Goal: Information Seeking & Learning: Learn about a topic

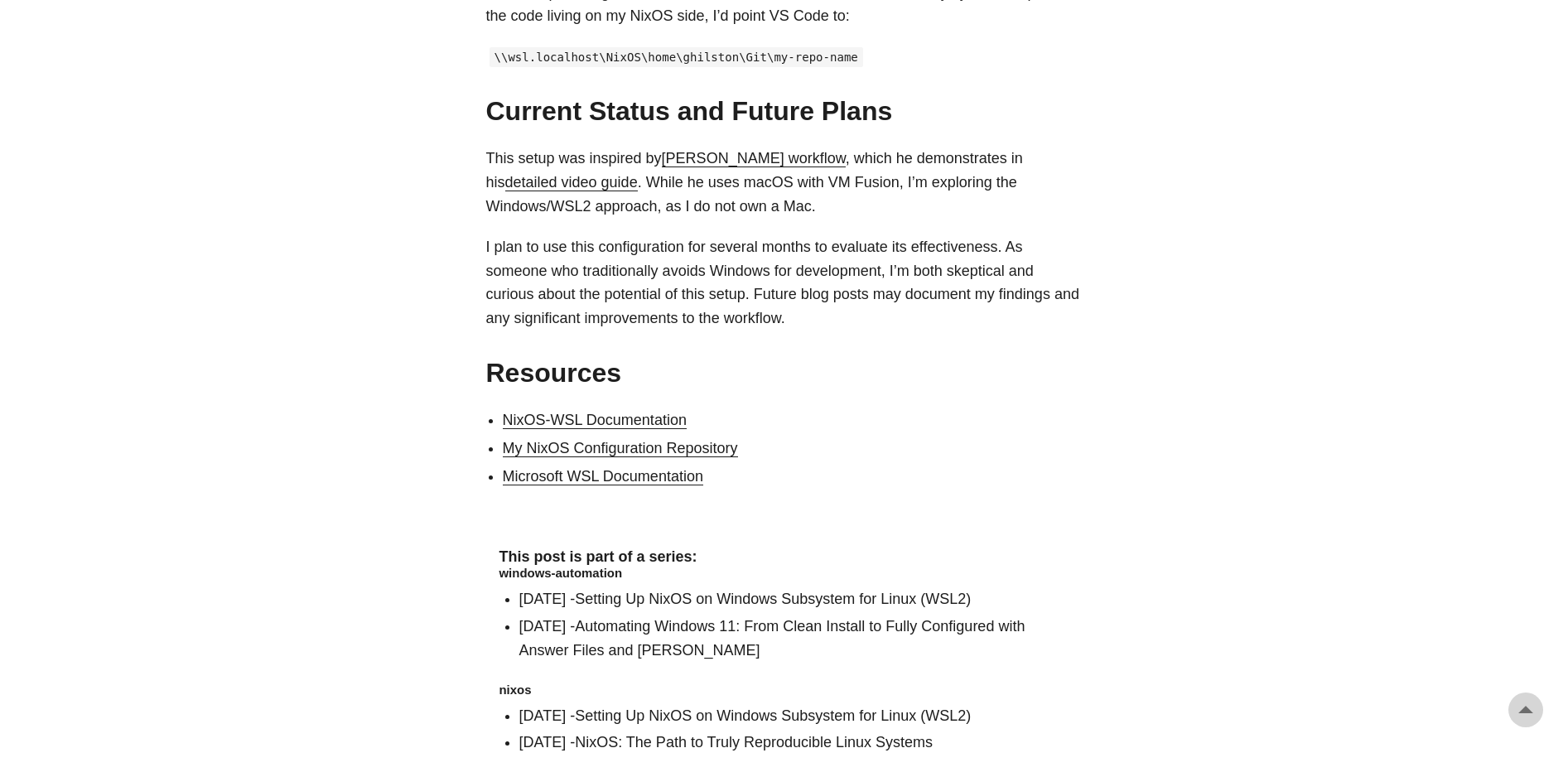
scroll to position [3538, 0]
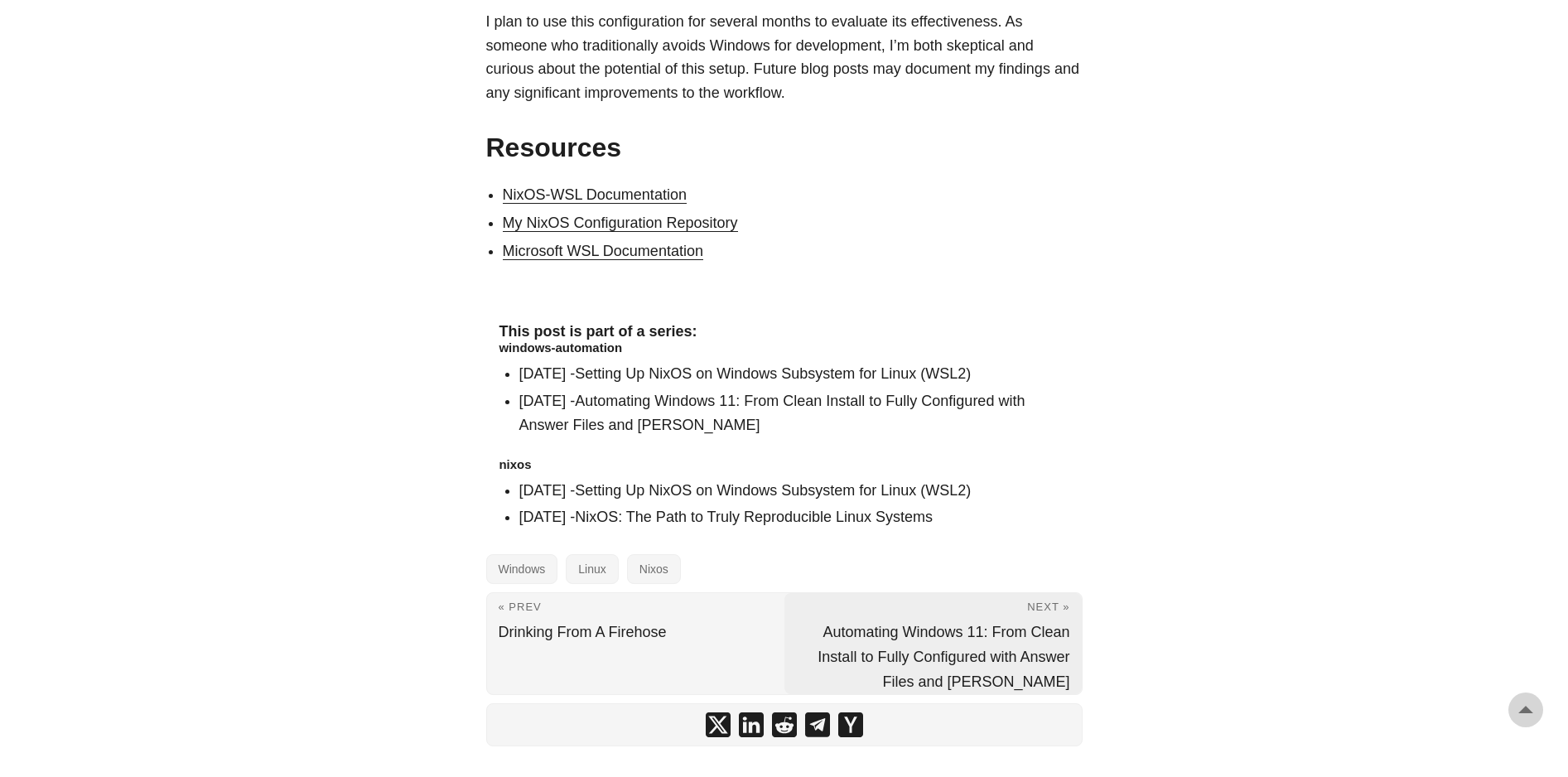
click at [1074, 593] on link "Next » Automating Windows 11: From Clean Install to Fully Configured with Answe…" at bounding box center [933, 643] width 297 height 101
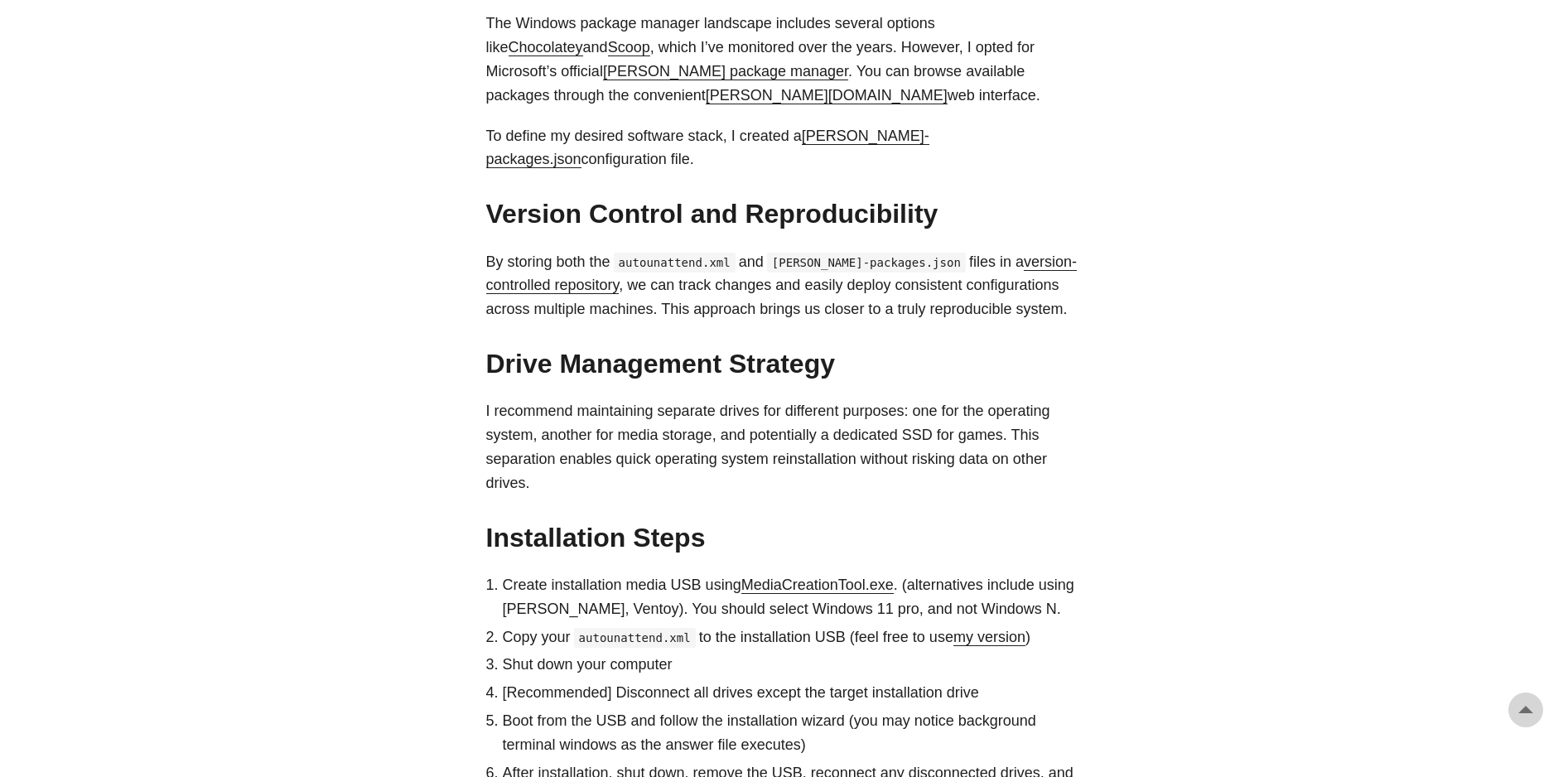
scroll to position [2246, 0]
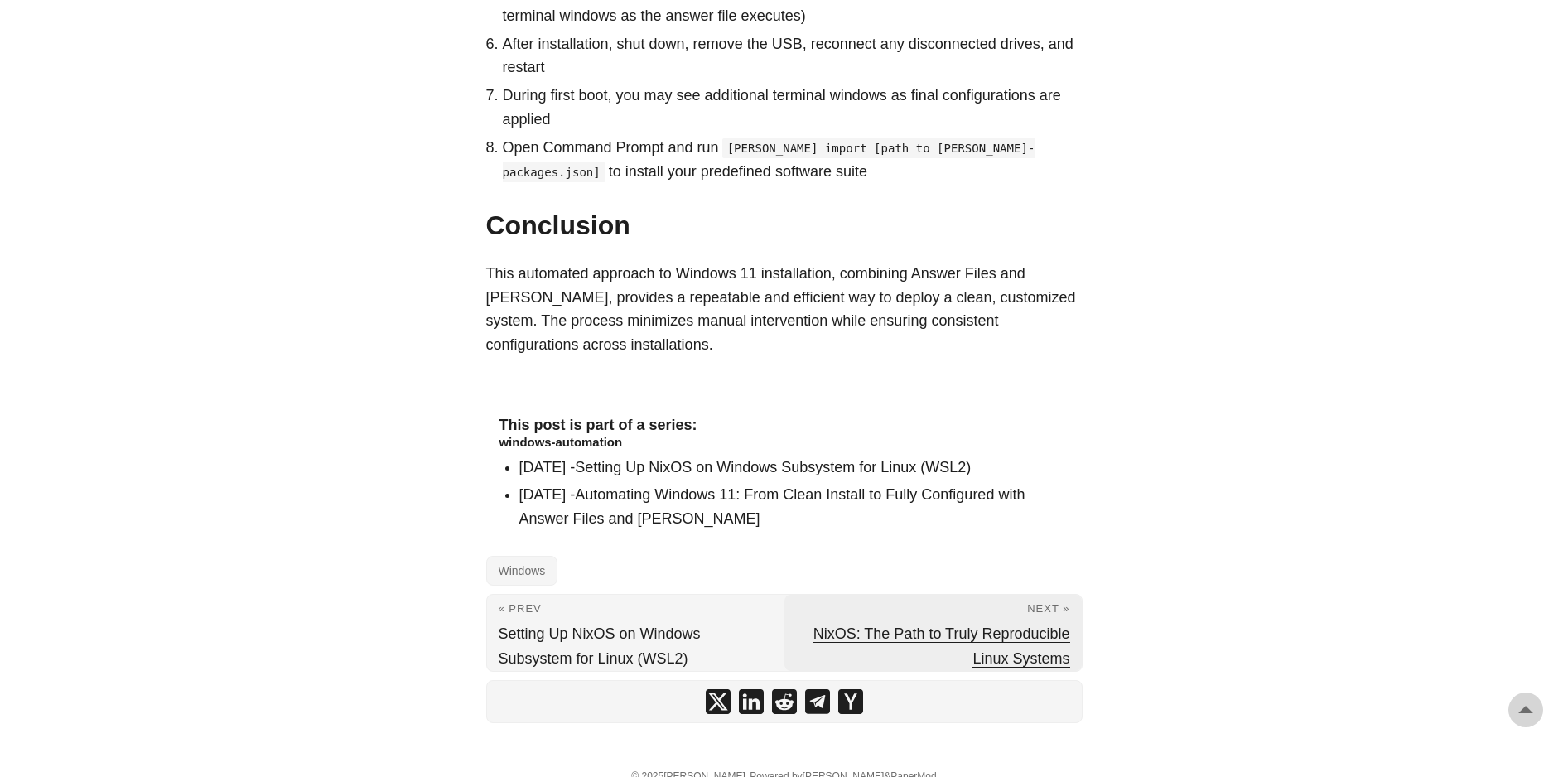
click at [1053, 626] on span "NixOS: The Path to Truly Reproducible Linux Systems" at bounding box center [942, 646] width 257 height 42
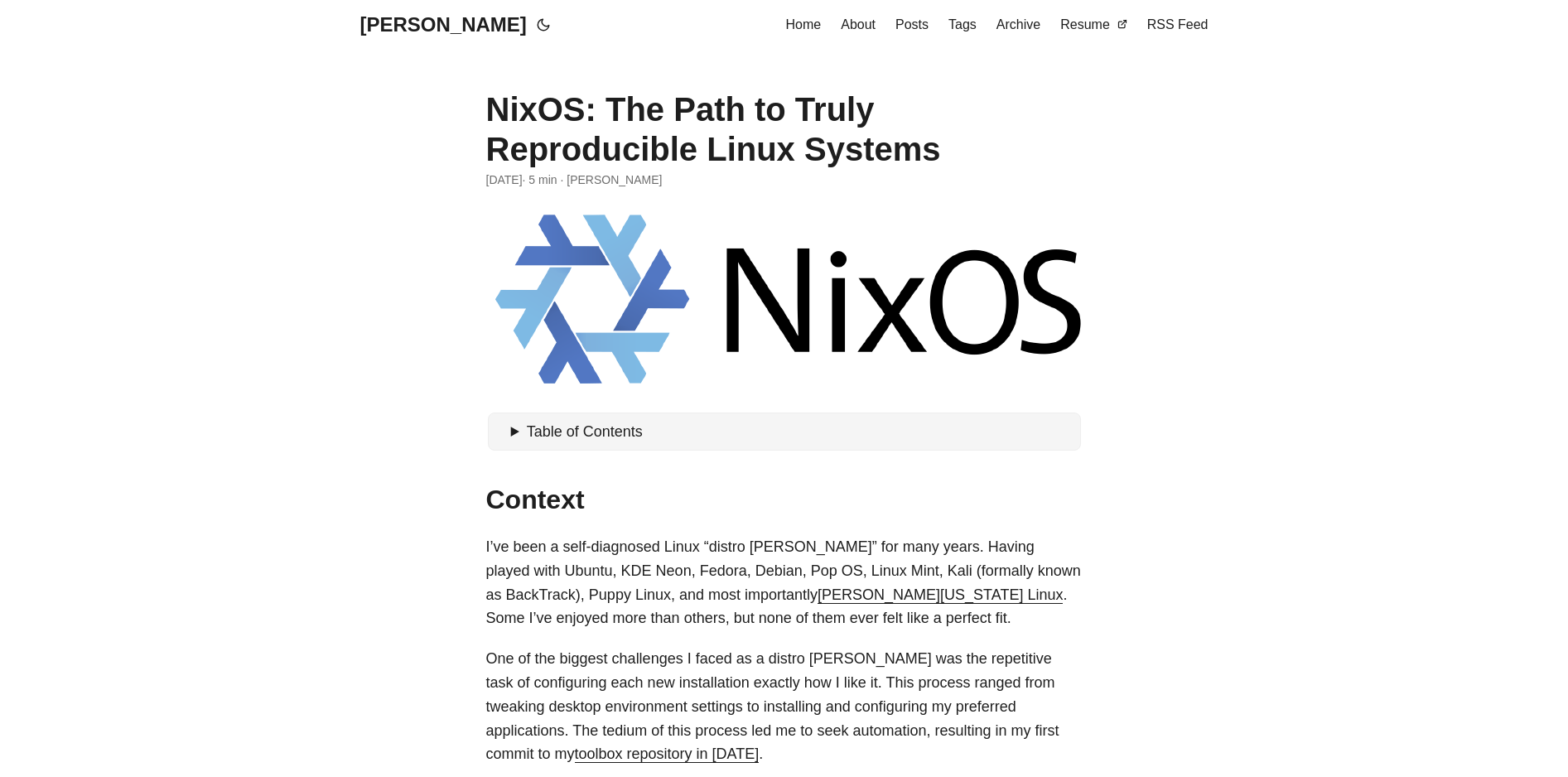
click at [822, 25] on span "Home" at bounding box center [804, 24] width 35 height 14
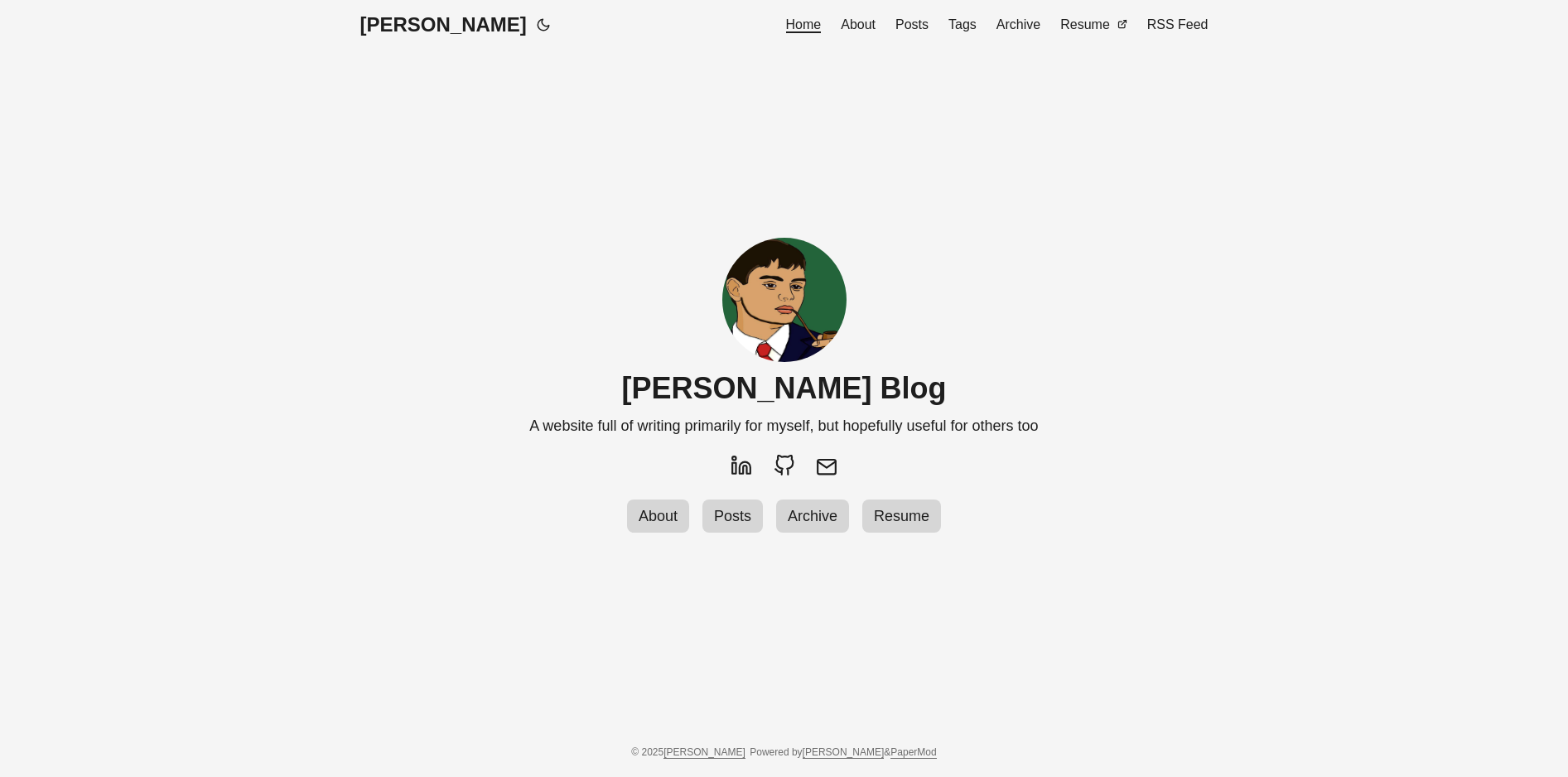
click at [537, 23] on icon at bounding box center [543, 24] width 11 height 11
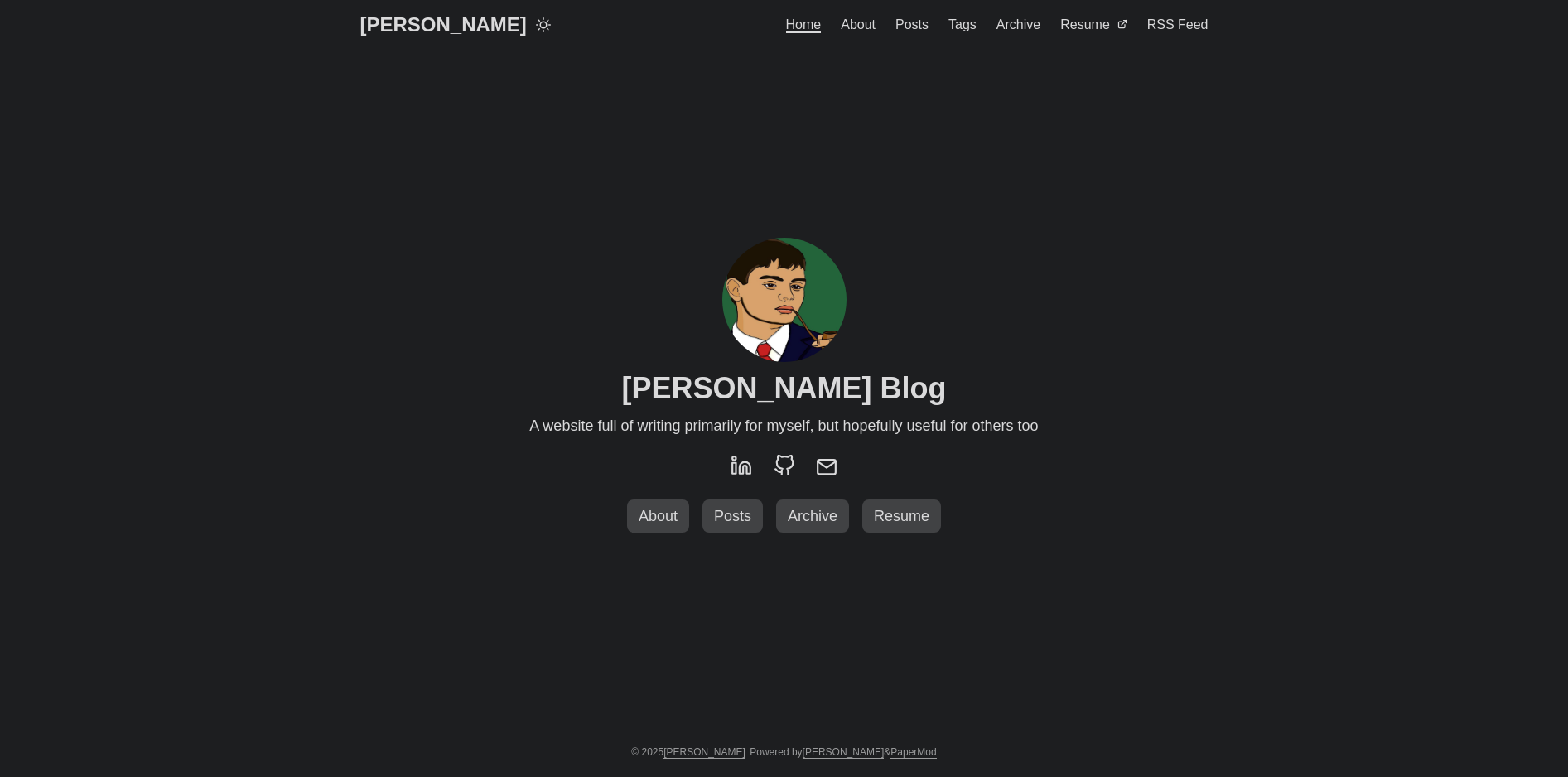
click at [926, 27] on span "Posts" at bounding box center [912, 24] width 33 height 14
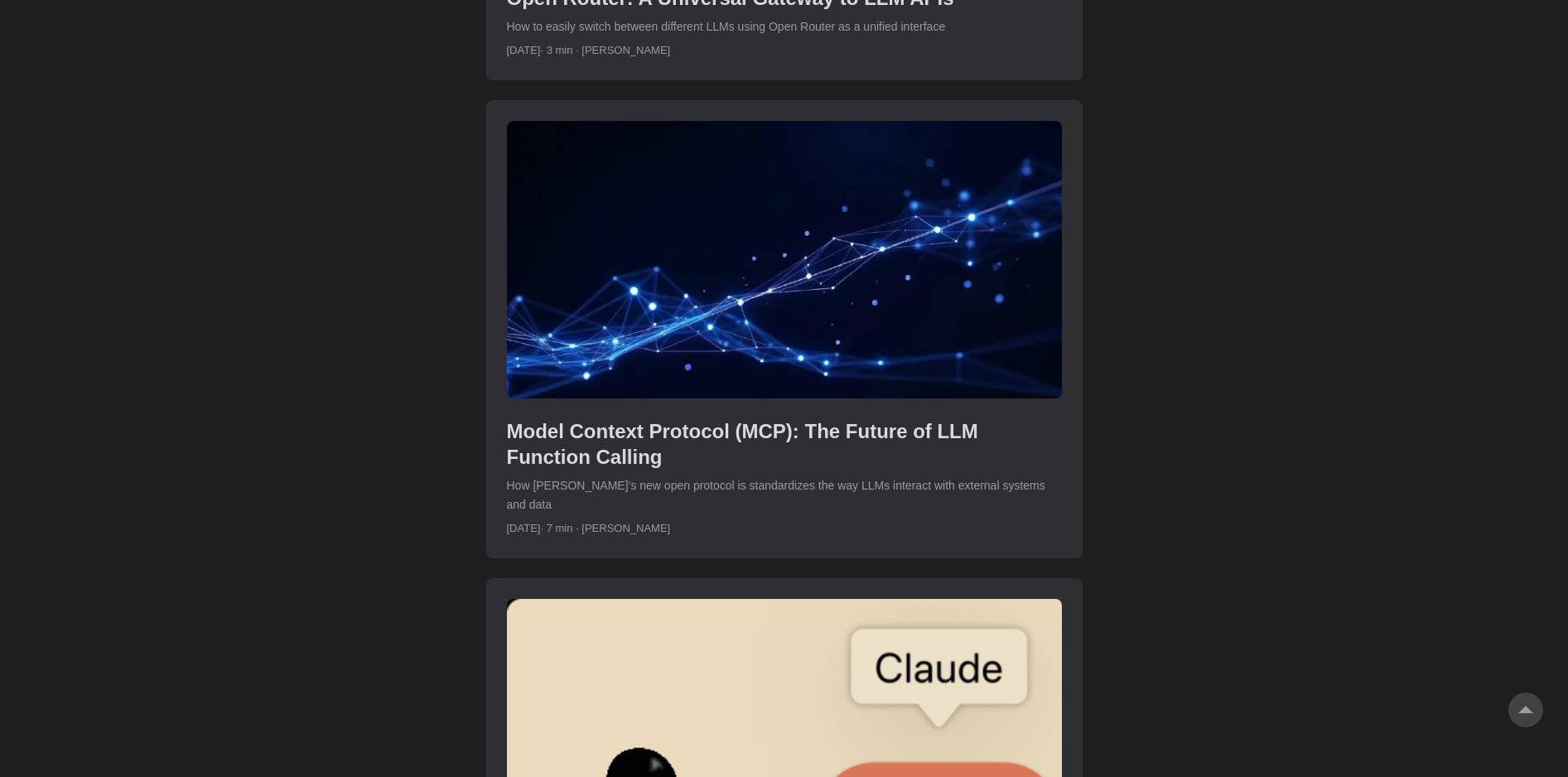
scroll to position [1932, 0]
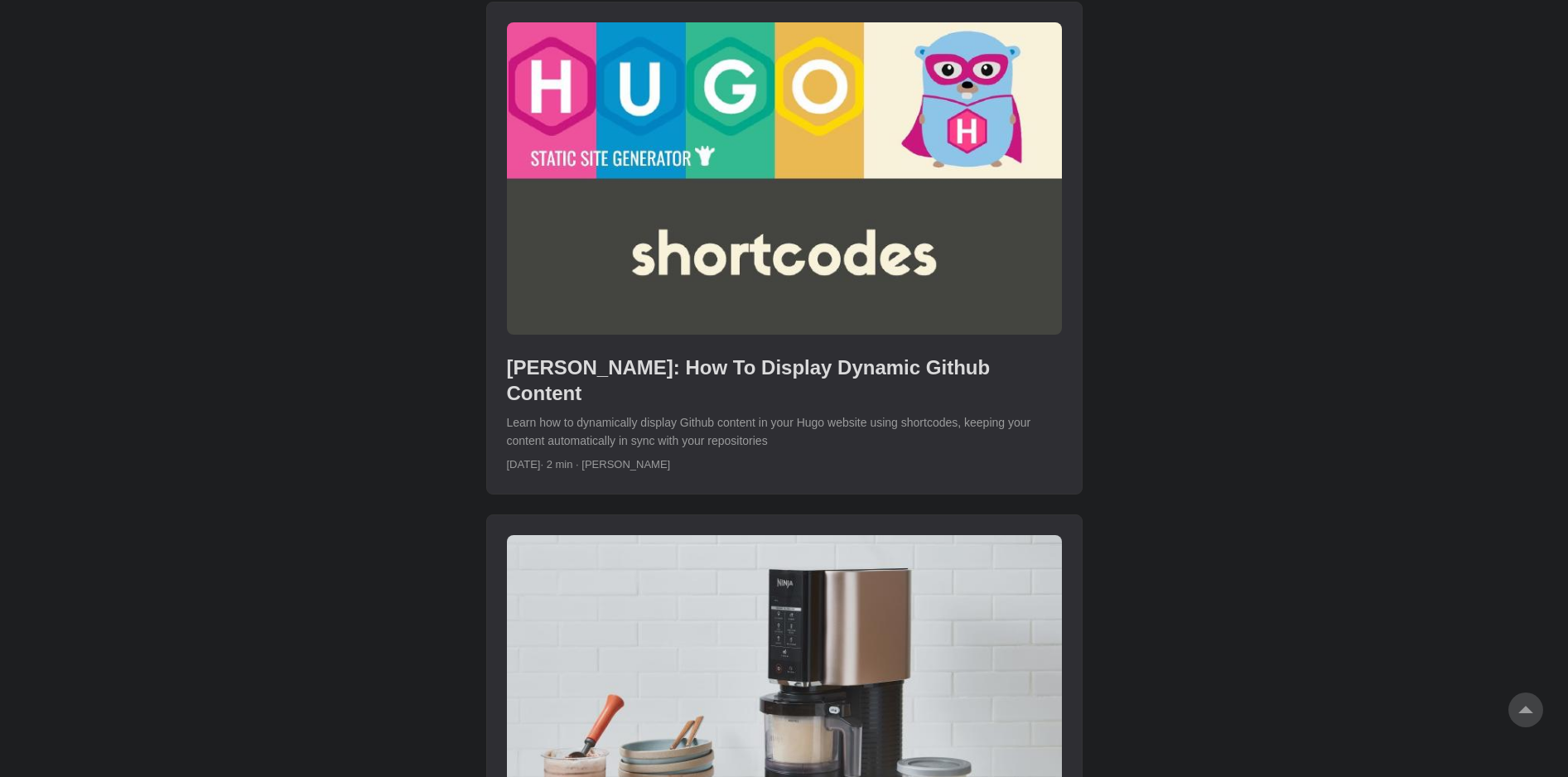
scroll to position [3312, 0]
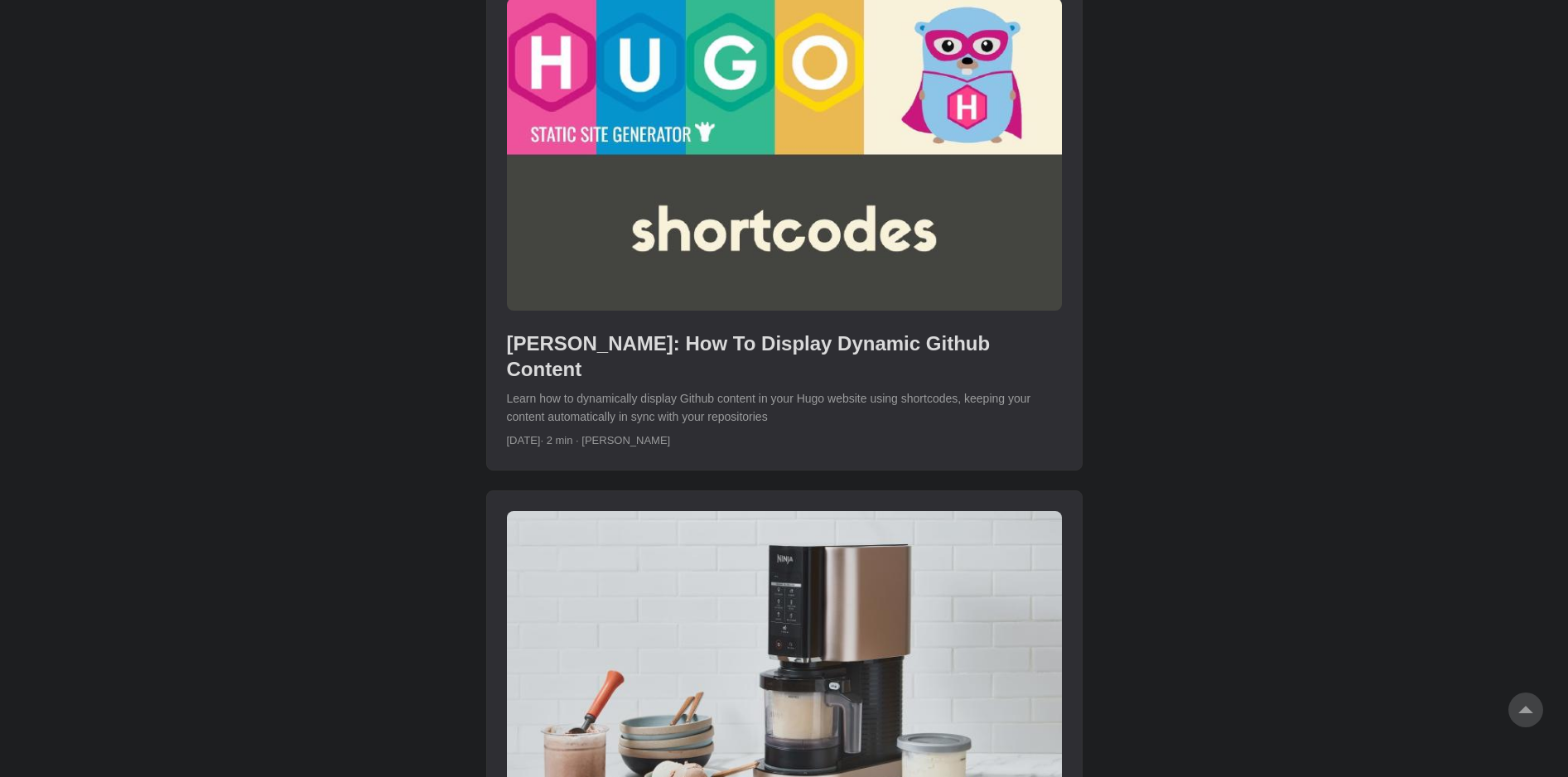
click at [854, 328] on link "post link to Hugo: How To Display Dynamic Github Content" at bounding box center [784, 224] width 595 height 491
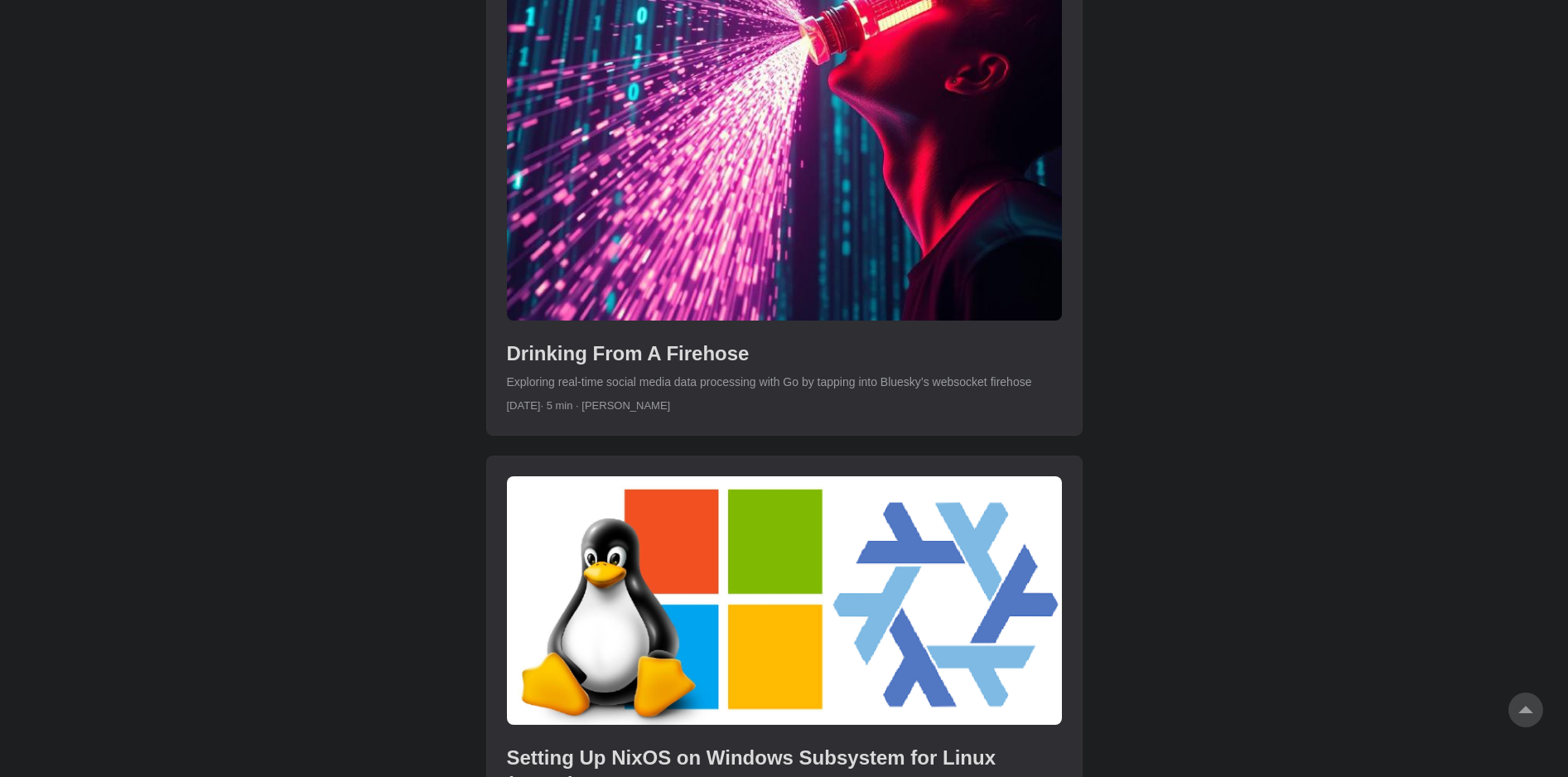
scroll to position [4691, 0]
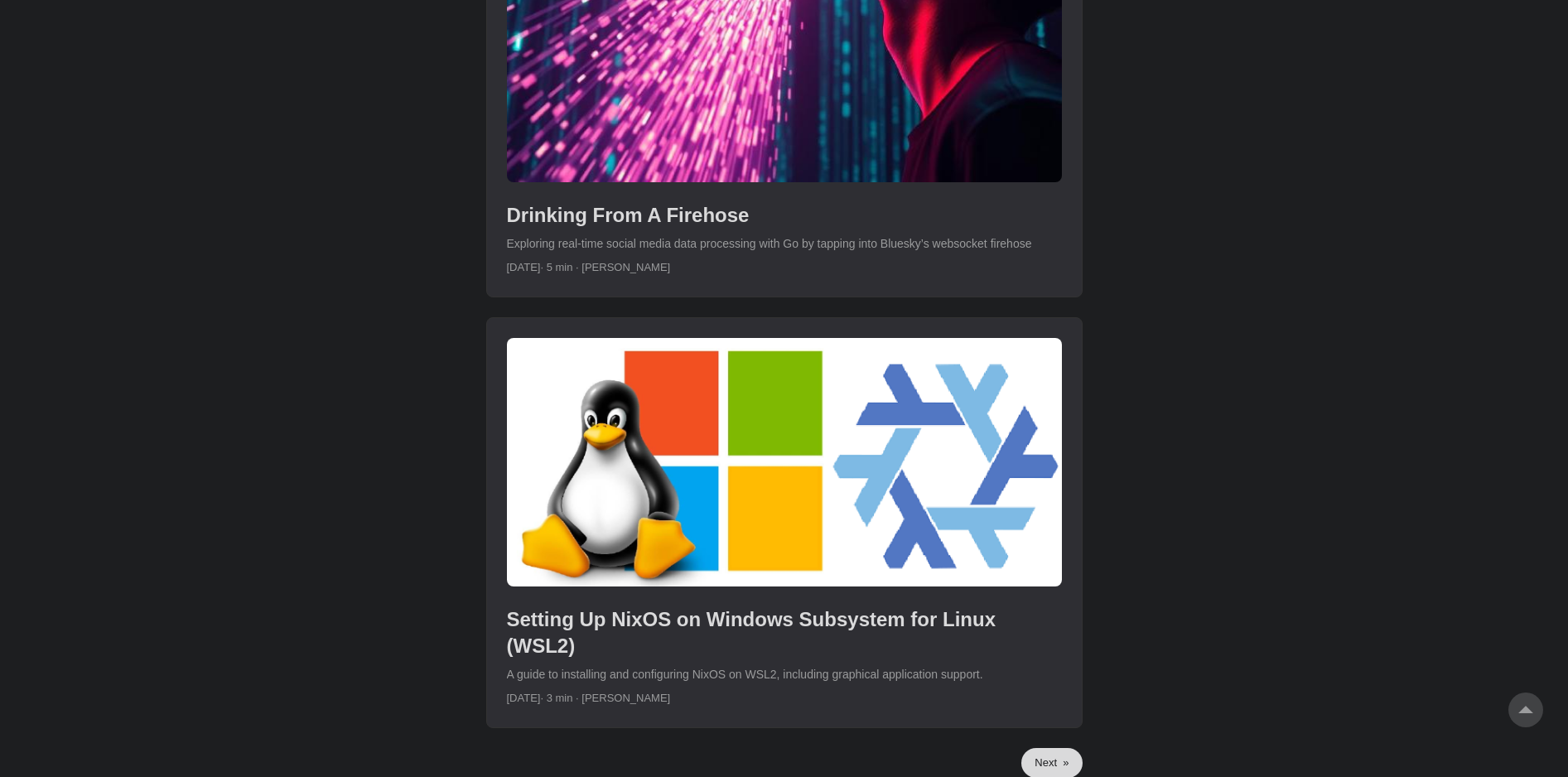
click at [997, 586] on link "post link to Setting Up NixOS on Windows Subsystem for Linux (WSL2)" at bounding box center [784, 522] width 595 height 409
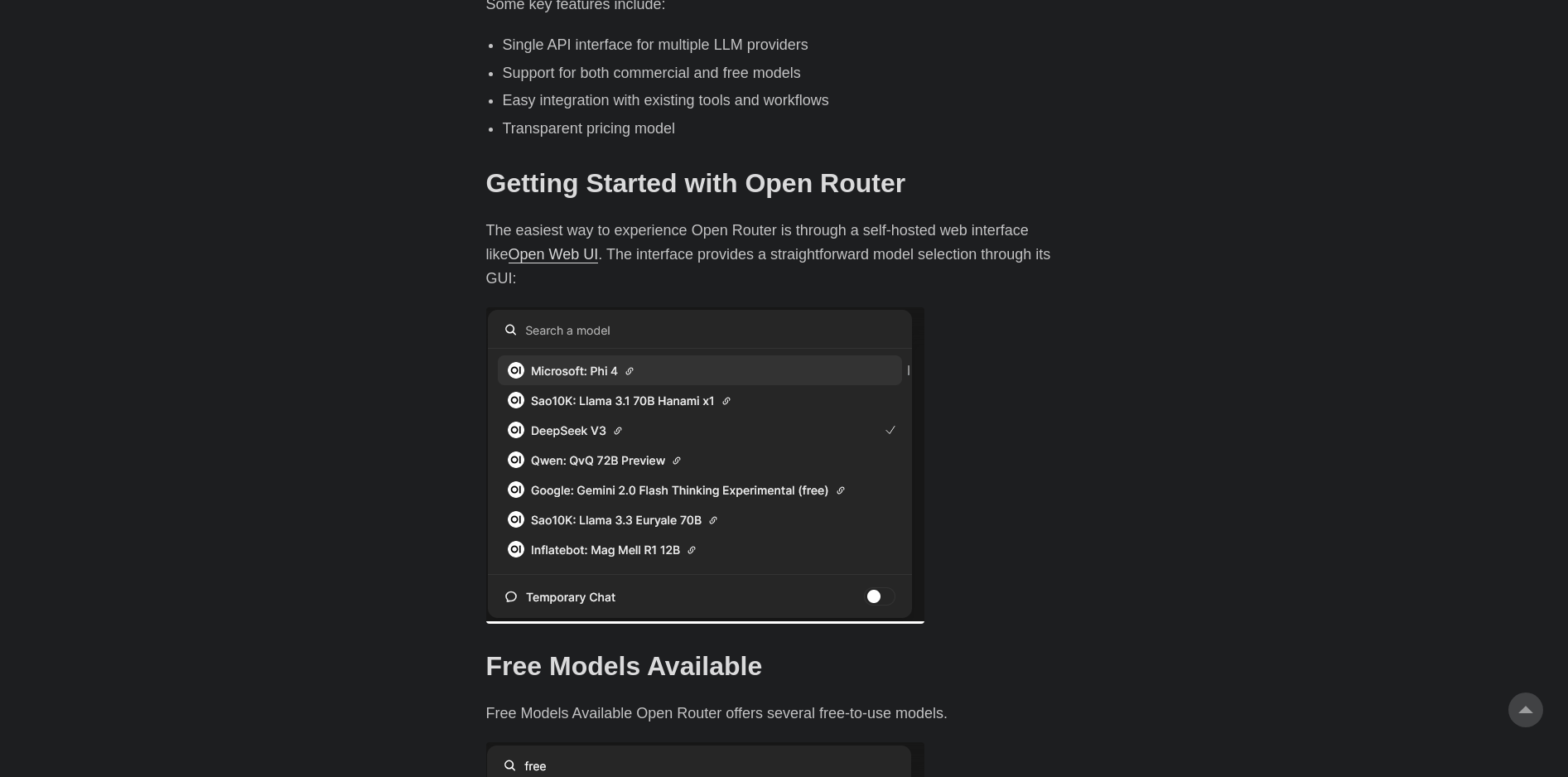
scroll to position [1380, 0]
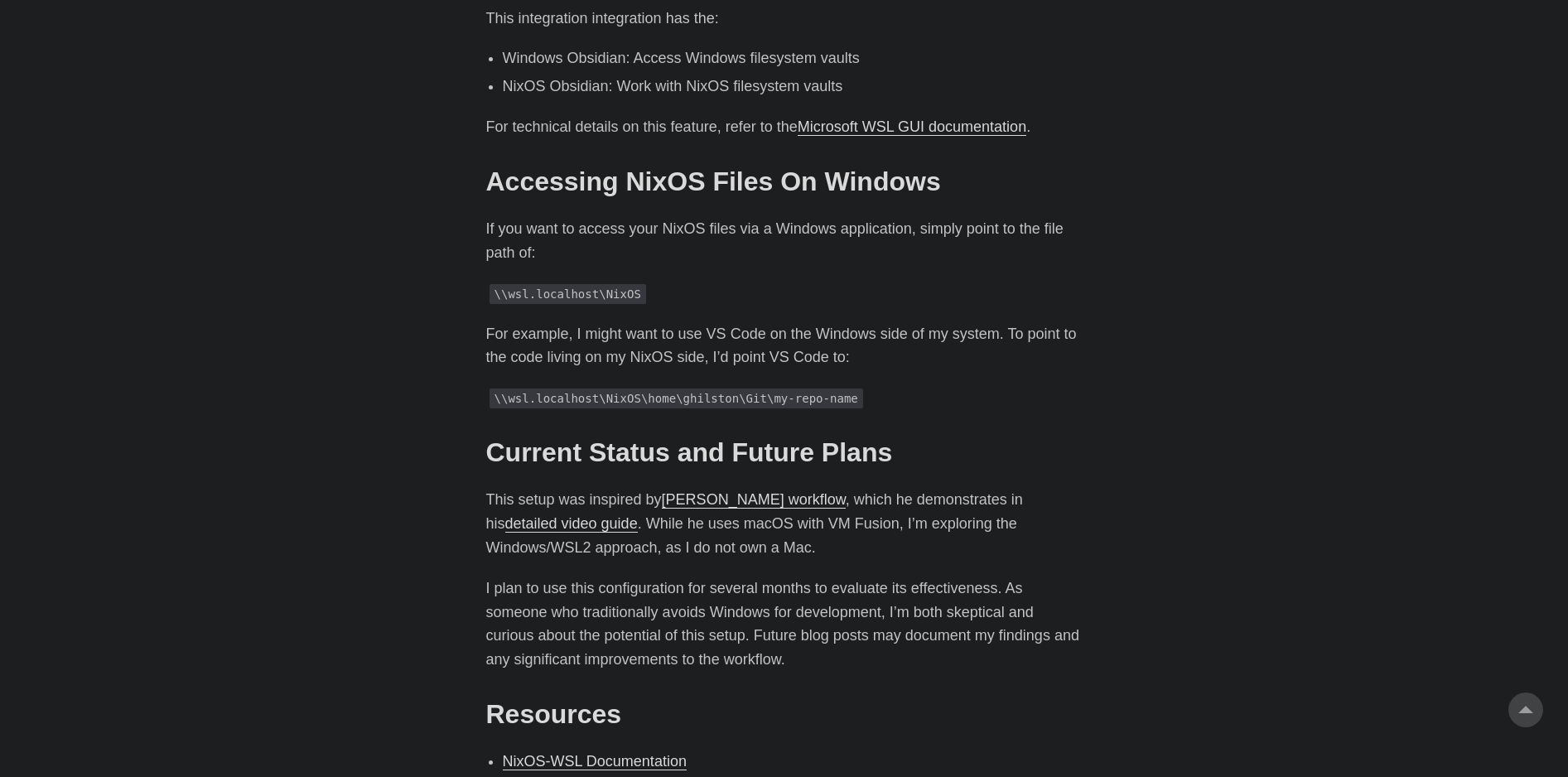
scroll to position [3037, 0]
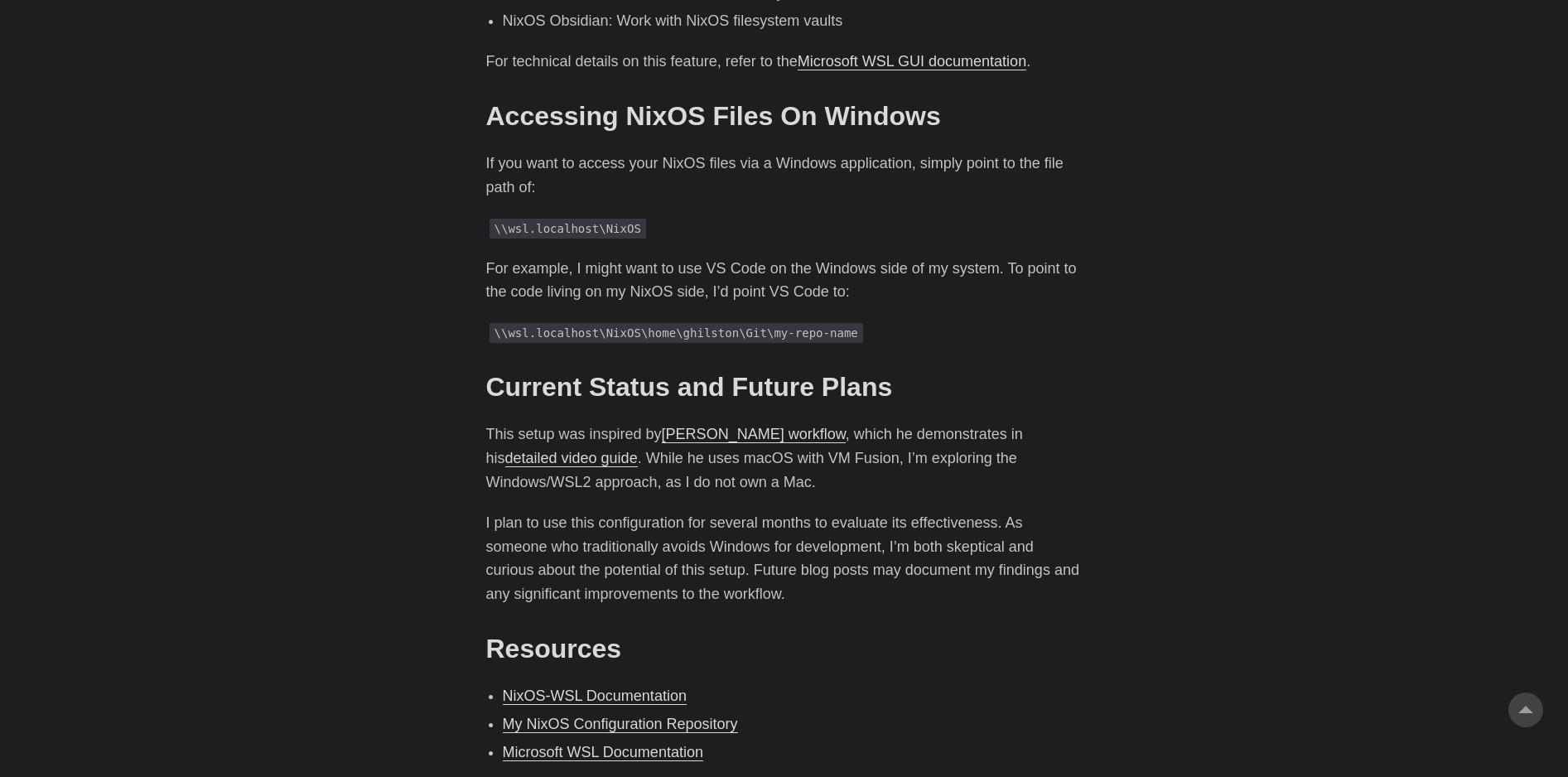
click at [635, 688] on link "NixOS-WSL Documentation" at bounding box center [595, 696] width 184 height 17
